Goal: Book appointment/travel/reservation

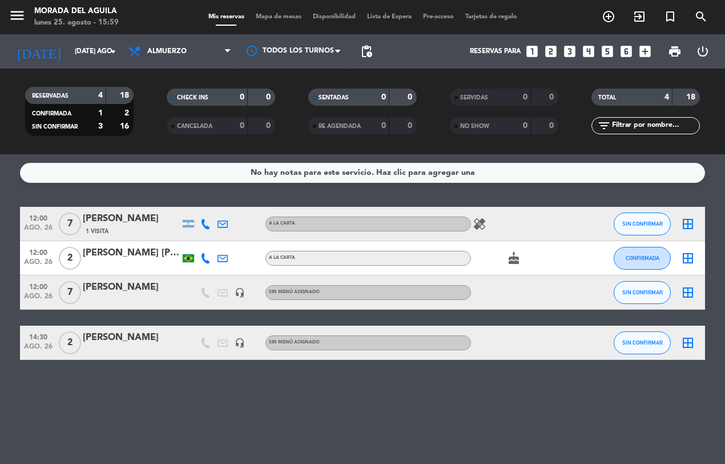
click at [551, 49] on icon "looks_two" at bounding box center [551, 51] width 15 height 15
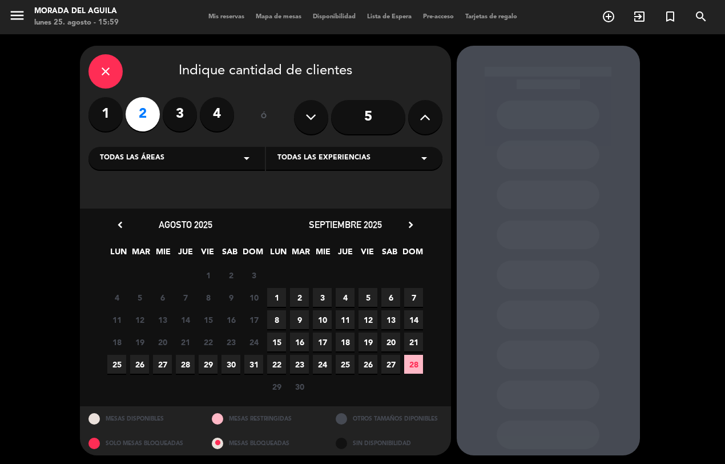
click at [141, 367] on span "26" at bounding box center [139, 364] width 19 height 19
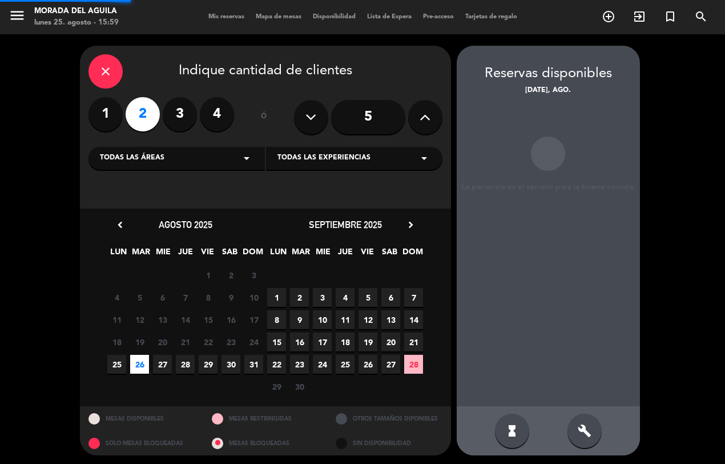
scroll to position [1, 0]
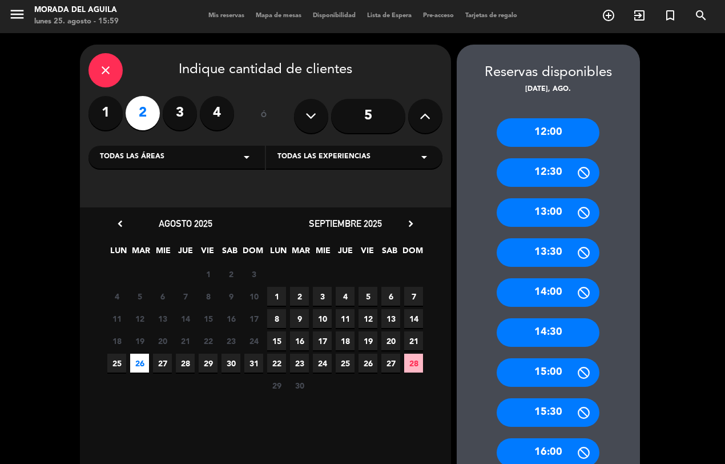
click at [560, 330] on div "14:30" at bounding box center [548, 332] width 103 height 29
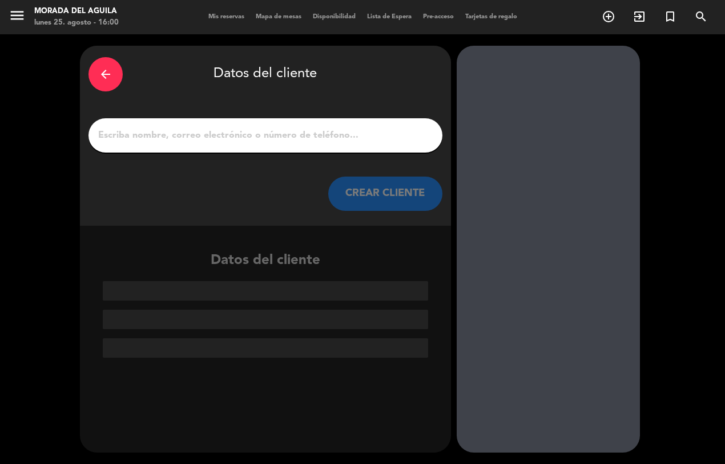
click at [392, 129] on input "1" at bounding box center [265, 135] width 337 height 16
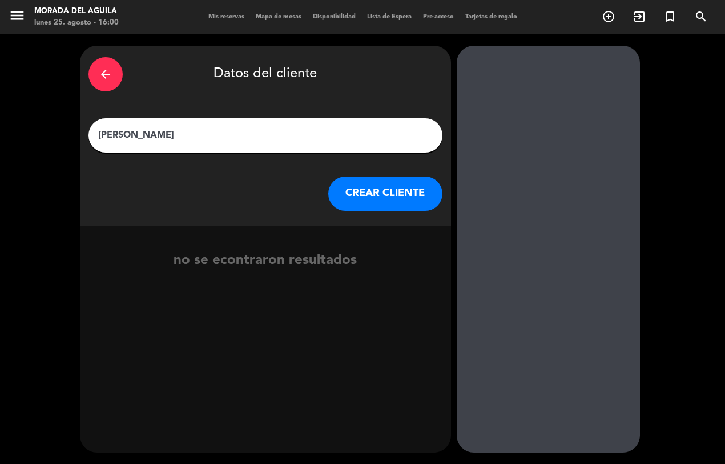
type input "[PERSON_NAME]"
click at [406, 194] on button "CREAR CLIENTE" at bounding box center [385, 194] width 114 height 34
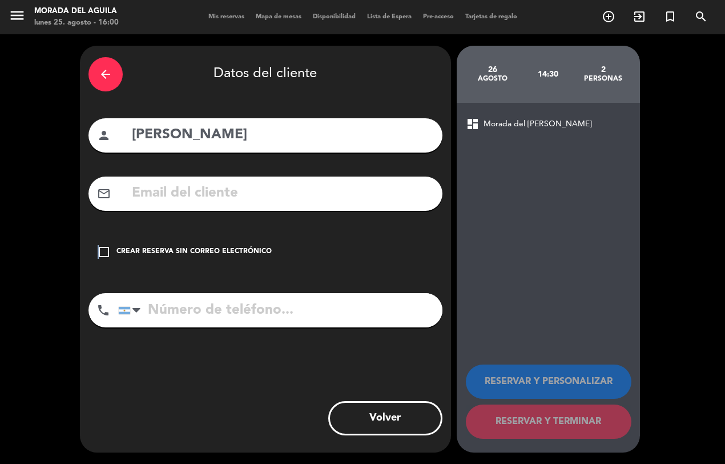
click at [98, 249] on icon "check_box_outline_blank" at bounding box center [104, 252] width 14 height 14
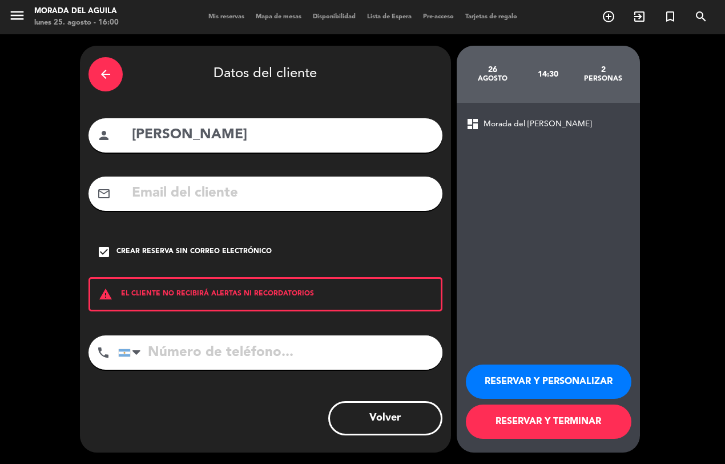
click at [560, 421] on button "RESERVAR Y TERMINAR" at bounding box center [549, 421] width 166 height 34
